Goal: Task Accomplishment & Management: Manage account settings

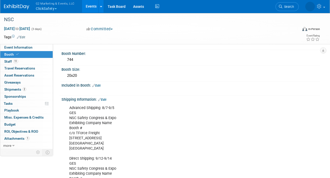
click at [49, 8] on button "G2 Marketing & Events, LLC ClickSafety" at bounding box center [58, 6] width 46 height 13
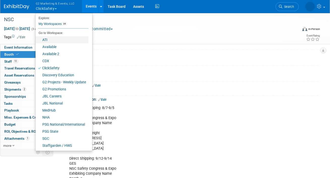
click at [50, 39] on link "ATI" at bounding box center [62, 39] width 53 height 7
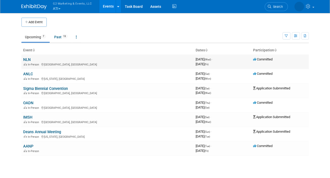
click at [26, 59] on link "NLN" at bounding box center [27, 59] width 8 height 5
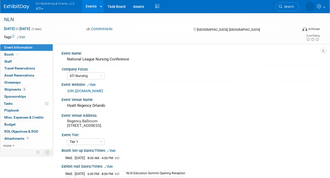
select select "ATI Nursing"
select select "Tier 1"
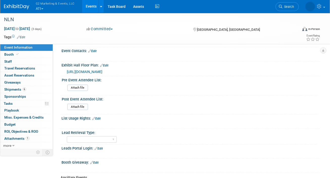
scroll to position [181, 0]
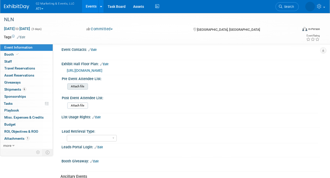
click at [80, 89] on input "file" at bounding box center [53, 87] width 68 height 6
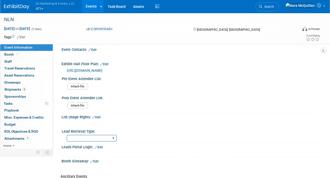
click at [107, 140] on select "Show Rented App/Device Internal Link" at bounding box center [92, 138] width 50 height 7
select select "Show Rented App/Device"
click at [67, 137] on select "Show Rented App/Device Internal Link" at bounding box center [92, 138] width 50 height 7
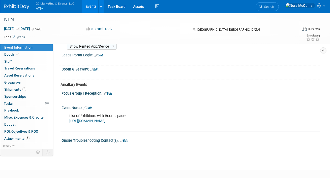
scroll to position [273, 0]
click at [129, 143] on div "Onsite Troubleshooting Contact(s): Edit" at bounding box center [190, 139] width 258 height 7
click at [126, 142] on link "Edit" at bounding box center [124, 141] width 8 height 4
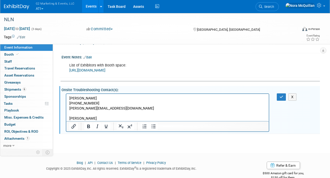
scroll to position [335, 0]
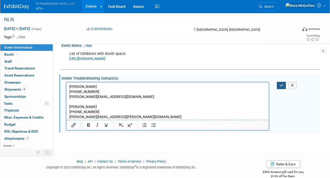
click at [280, 88] on button "button" at bounding box center [280, 85] width 9 height 7
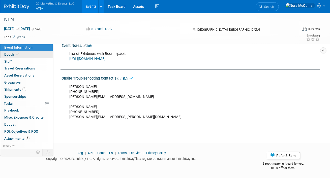
click at [24, 53] on link "Booth" at bounding box center [26, 54] width 52 height 7
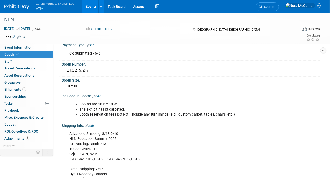
scroll to position [0, 0]
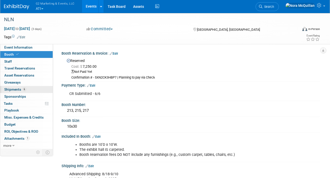
click at [11, 89] on span "Shipments 6" at bounding box center [15, 89] width 22 height 4
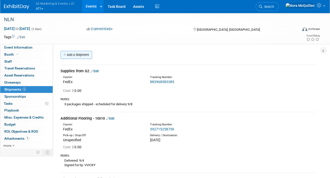
click at [75, 54] on link "Add a Shipment" at bounding box center [75, 55] width 31 height 8
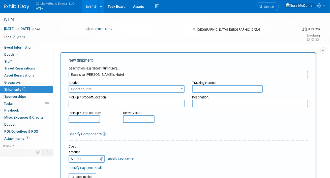
type input "Easels to [PERSON_NAME]'s Hotel"
click at [87, 91] on span "Select courier" at bounding box center [126, 89] width 115 height 7
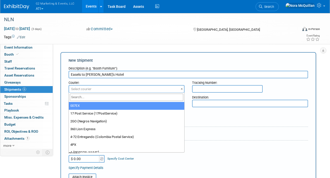
click at [88, 97] on input "search" at bounding box center [126, 97] width 113 height 7
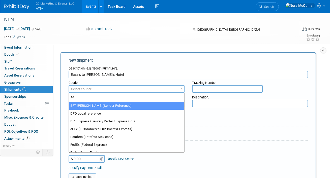
type input "fed"
select select "206"
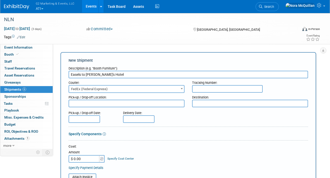
click at [228, 89] on input "text" at bounding box center [227, 89] width 70 height 8
paste input "884246880847"
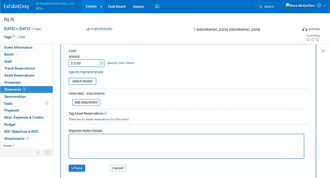
scroll to position [190, 0]
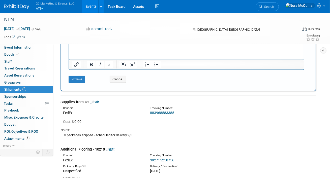
type input "884246880847"
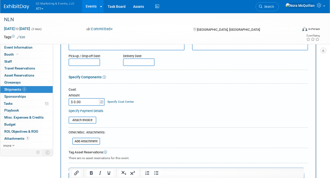
scroll to position [23, 0]
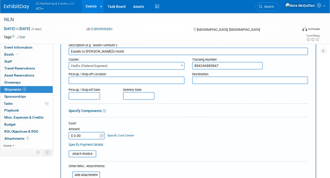
click at [202, 81] on textarea at bounding box center [250, 81] width 116 height 8
paste textarea "Hyatt Regency Orlando c/o Guest: [PERSON_NAME] [STREET_ADDRESS]"
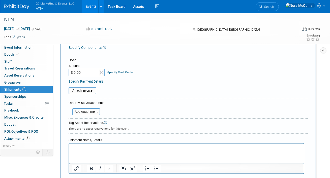
scroll to position [120, 0]
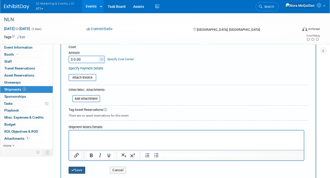
type textarea "Hyatt Regency Orlando c/o Guest: [PERSON_NAME] [STREET_ADDRESS]"
click at [79, 170] on button "Save" at bounding box center [76, 170] width 17 height 7
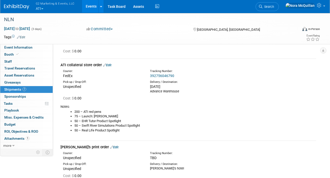
scroll to position [190, 0]
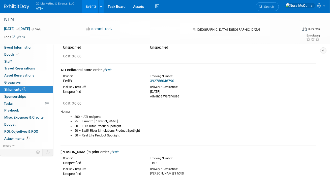
click at [108, 70] on link "Edit" at bounding box center [107, 70] width 8 height 4
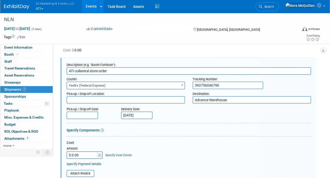
scroll to position [0, 0]
click at [204, 100] on textarea "Advance Warehouse" at bounding box center [251, 100] width 118 height 8
paste textarea "NLN Education Summit 2025 c/[PERSON_NAME] c/o ATI Nursing [STREET_ADDRESS][PERS…"
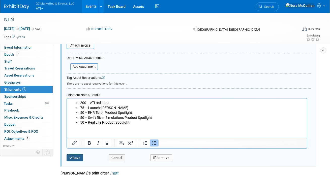
type textarea "NLN Education Summit 2025 c/[PERSON_NAME] c/o ATI Nursing [STREET_ADDRESS][PERS…"
click at [76, 159] on button "Save" at bounding box center [74, 157] width 17 height 7
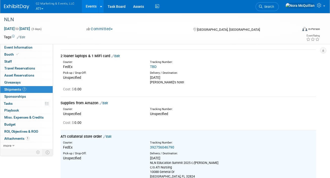
scroll to position [113, 0]
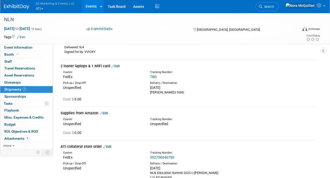
click at [107, 113] on link "Edit" at bounding box center [103, 113] width 8 height 4
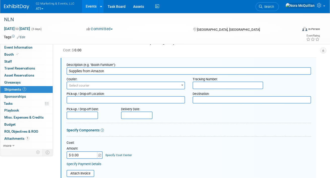
scroll to position [162, 0]
click at [203, 100] on textarea at bounding box center [251, 100] width 118 height 8
paste textarea "NLN Education Summit 2025 c/[PERSON_NAME] c/o ATI Nursing [STREET_ADDRESS][PERS…"
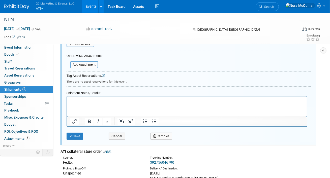
type textarea "NLN Education Summit 2025 c/[PERSON_NAME] c/o ATI Nursing [STREET_ADDRESS][PERS…"
click at [78, 137] on button "Save" at bounding box center [74, 136] width 17 height 7
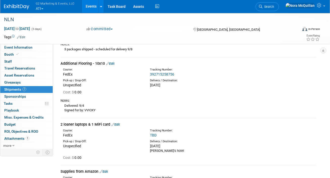
scroll to position [55, 0]
click at [114, 63] on link "Edit" at bounding box center [110, 64] width 8 height 4
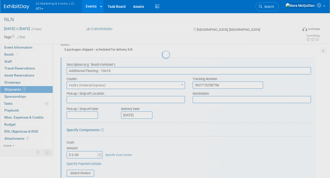
scroll to position [0, 0]
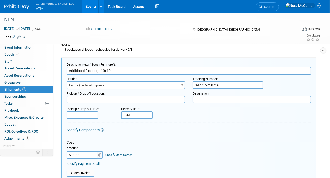
click at [201, 97] on textarea at bounding box center [251, 100] width 118 height 8
paste textarea "NLN Education Summit 2025 c/[PERSON_NAME] c/o ATI Nursing [STREET_ADDRESS][PERS…"
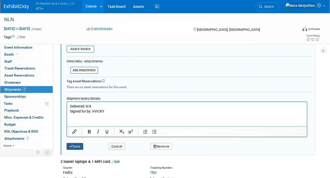
type textarea "NLN Education Summit 2025 c/[PERSON_NAME] c/o ATI Nursing [STREET_ADDRESS][PERS…"
click at [77, 144] on button "Save" at bounding box center [74, 146] width 17 height 7
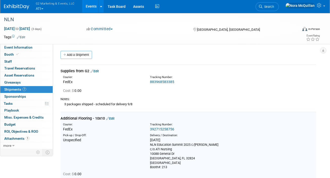
click at [98, 70] on link "Edit" at bounding box center [94, 71] width 8 height 4
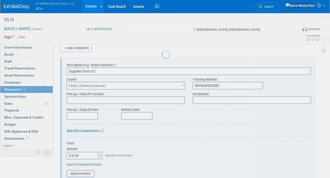
scroll to position [7, 0]
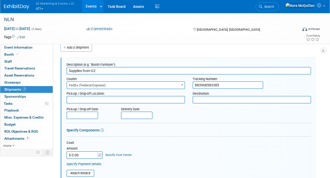
click at [211, 100] on textarea at bounding box center [251, 100] width 118 height 8
paste textarea "NLN Education Summit 2025 c/[PERSON_NAME] c/o ATI Nursing [STREET_ADDRESS][PERS…"
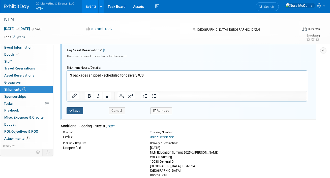
type textarea "NLN Education Summit 2025 c/[PERSON_NAME] c/o ATI Nursing [STREET_ADDRESS][PERS…"
click at [75, 109] on button "Save" at bounding box center [74, 110] width 17 height 7
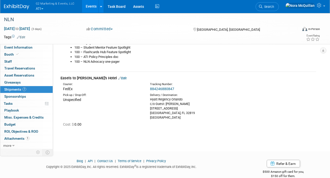
scroll to position [454, 0]
drag, startPoint x: 172, startPoint y: 117, endPoint x: 148, endPoint y: 100, distance: 28.9
click at [148, 100] on div "Delivery / Destination: Hyatt Regency Orlando c/o Guest: [PERSON_NAME] [STREET_…" at bounding box center [189, 106] width 87 height 27
copy div "Hyatt Regency Orlando c/o Guest: [PERSON_NAME] [STREET_ADDRESS]"
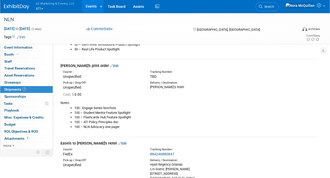
scroll to position [371, 0]
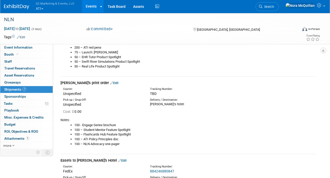
click at [110, 83] on link "Edit" at bounding box center [114, 83] width 8 height 4
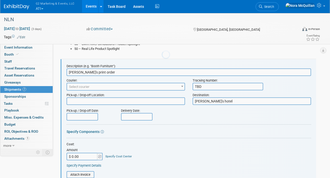
scroll to position [390, 0]
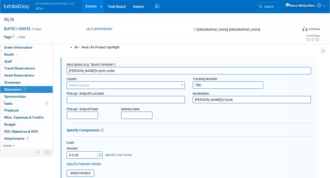
click at [212, 99] on textarea "[PERSON_NAME]'s hotel" at bounding box center [251, 100] width 118 height 8
paste textarea "Hyatt Regency Orlando c/o Guest: [PERSON_NAME] [STREET_ADDRESS]"
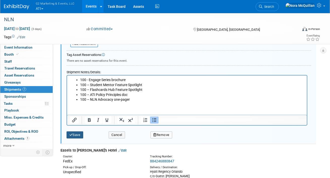
type textarea "Hyatt Regency Orlando c/o Guest: [PERSON_NAME] [STREET_ADDRESS]"
click at [74, 134] on button "Save" at bounding box center [74, 134] width 17 height 7
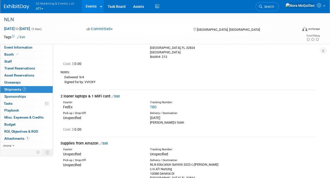
click at [119, 95] on link "Edit" at bounding box center [115, 96] width 8 height 4
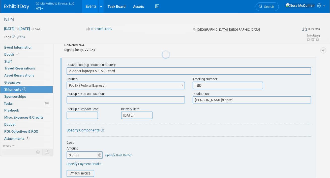
scroll to position [0, 0]
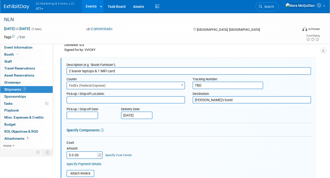
click at [211, 98] on textarea "[PERSON_NAME]'s hotel" at bounding box center [251, 100] width 118 height 8
paste textarea "Hyatt Regency Orlando c/o Guest: [PERSON_NAME] [STREET_ADDRESS]"
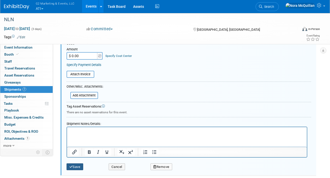
type textarea "Hyatt Regency Orlando c/o Guest: [PERSON_NAME] [STREET_ADDRESS]"
click at [79, 167] on button "Save" at bounding box center [74, 166] width 17 height 7
